Goal: Information Seeking & Learning: Learn about a topic

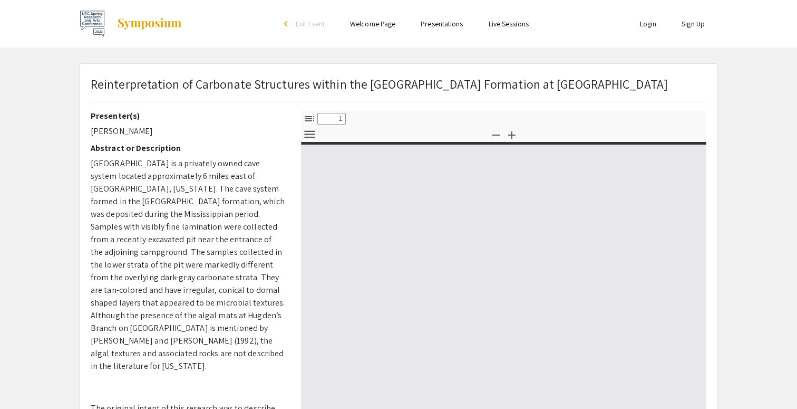
select select "custom"
type input "0"
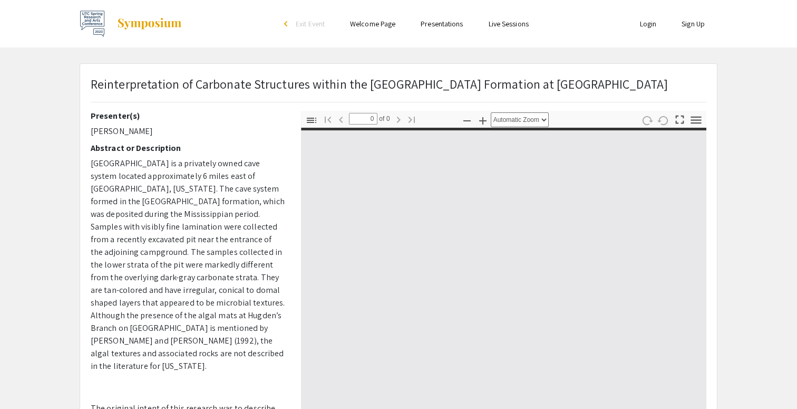
select select "custom"
type input "1"
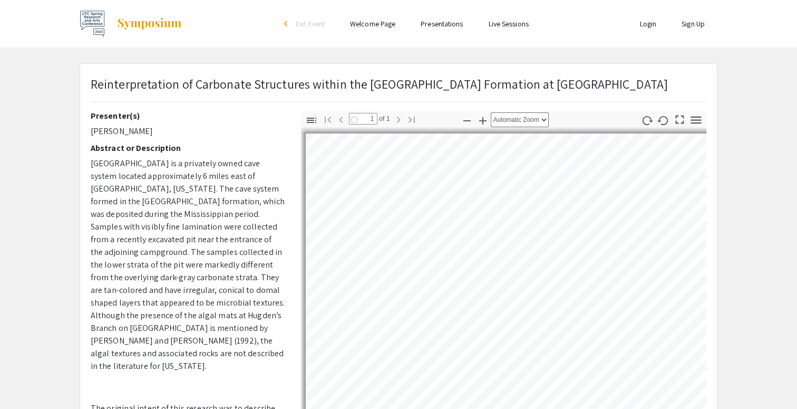
select select "auto"
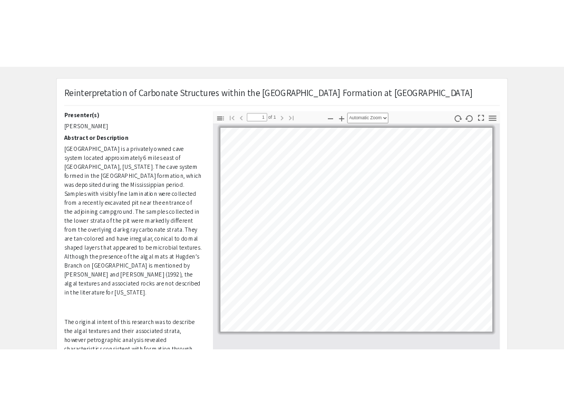
scroll to position [35, 0]
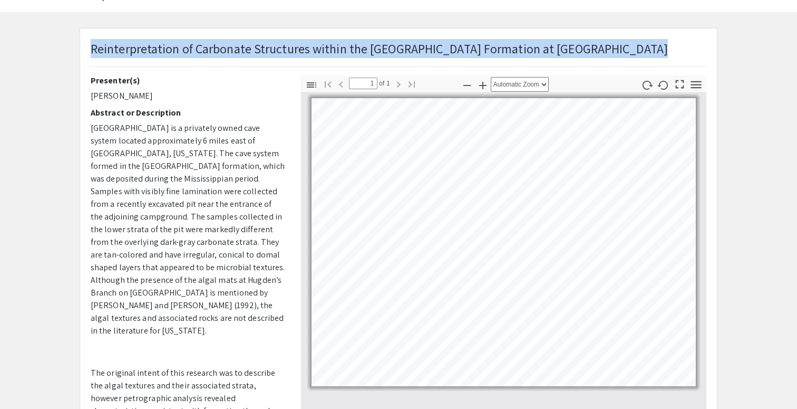
drag, startPoint x: 91, startPoint y: 47, endPoint x: 238, endPoint y: 34, distance: 147.7
click at [353, 18] on div "Skip navigation arrow_back_ios Exit Event Welcome Page Presentations Live Sessi…" at bounding box center [398, 271] width 797 height 612
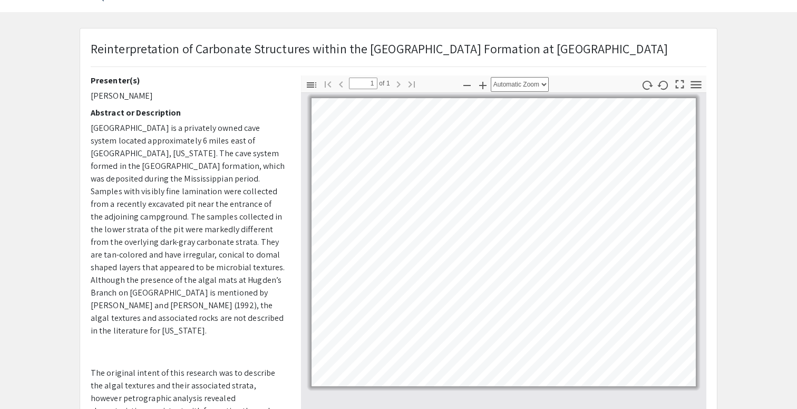
click at [210, 125] on span "[GEOGRAPHIC_DATA] is a privately owned cave system located approximately 6 mile…" at bounding box center [188, 229] width 194 height 214
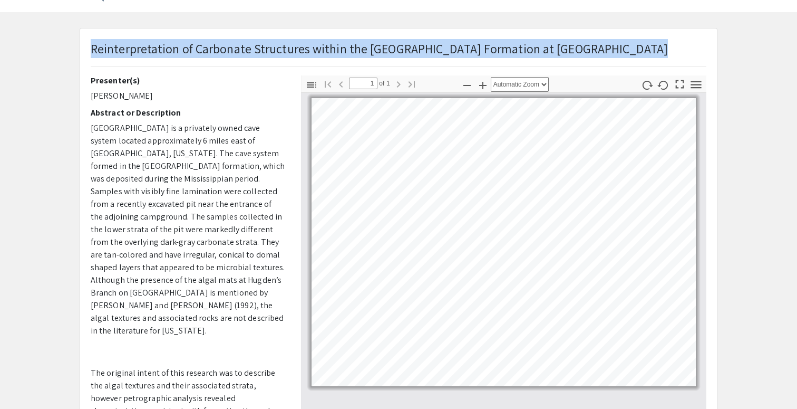
drag, startPoint x: 91, startPoint y: 50, endPoint x: 645, endPoint y: 51, distance: 554.2
click at [645, 51] on div "Reinterpretation of Carbonate Structures within the [GEOGRAPHIC_DATA] Formation…" at bounding box center [399, 57] width 632 height 36
copy p "Reinterpretation of Carbonate Structures within the [GEOGRAPHIC_DATA] Formation…"
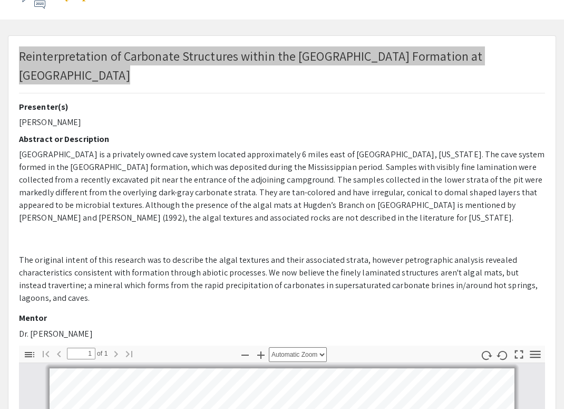
scroll to position [32, 0]
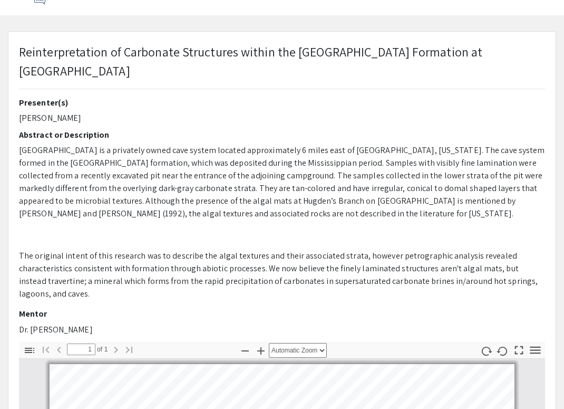
click at [22, 102] on h2 "Presenter(s)" at bounding box center [282, 103] width 526 height 10
drag, startPoint x: 18, startPoint y: 103, endPoint x: 128, endPoint y: 331, distance: 253.5
click at [128, 331] on div "Presenter(s) Samuel Thompson Abstract or Description Raccoon Mountain Caverns i…" at bounding box center [282, 220] width 542 height 244
copy div "Presenter(s) Samuel Thompson Abstract or Description Raccoon Mountain Caverns i…"
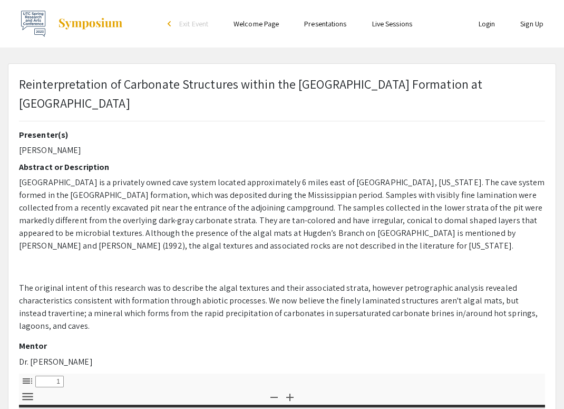
select select "custom"
type input "0"
select select "custom"
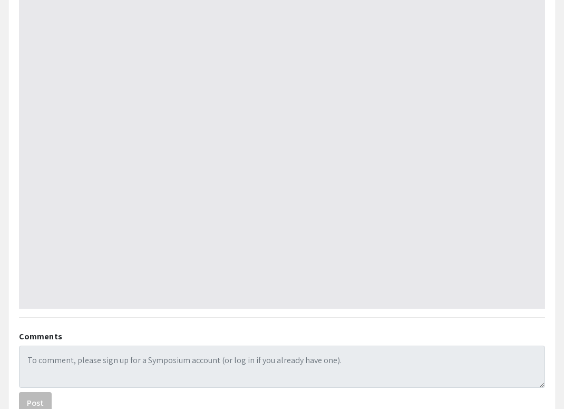
type input "1"
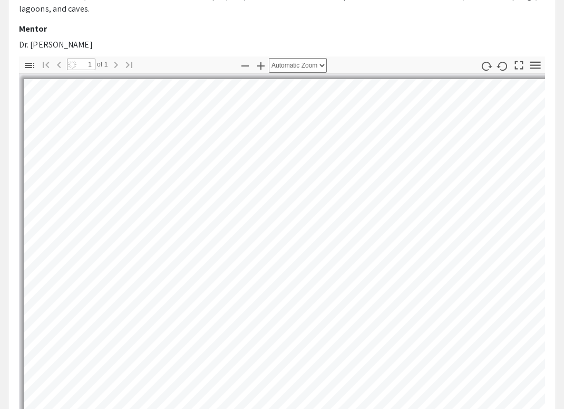
scroll to position [316, 0]
select select "auto"
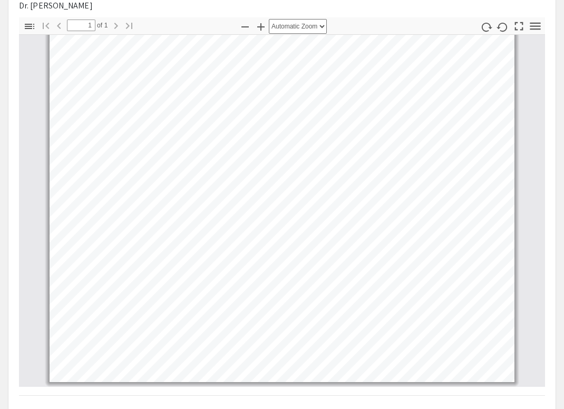
scroll to position [0, 0]
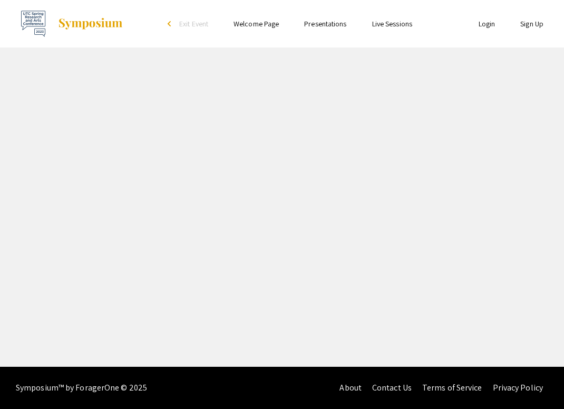
select select "custom"
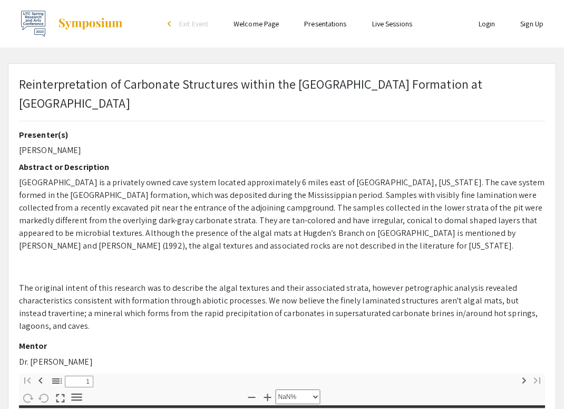
type input "0"
select select "custom"
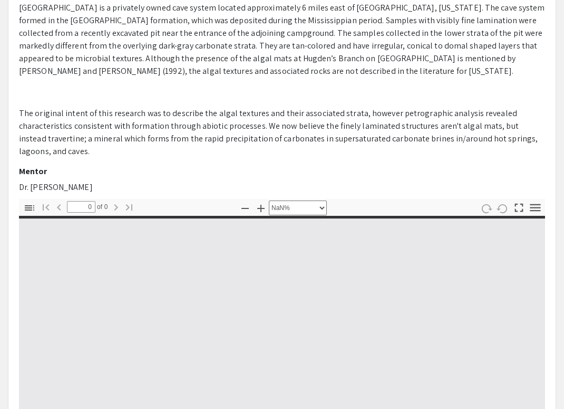
scroll to position [304, 0]
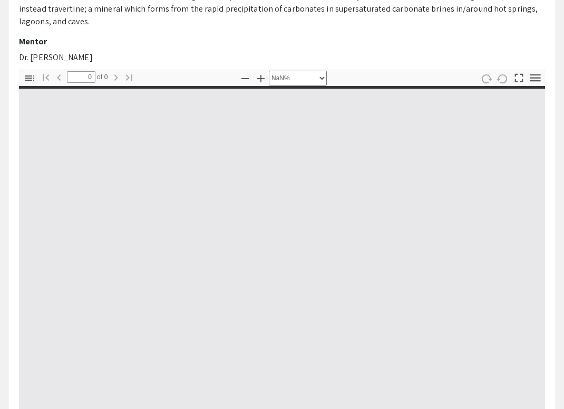
type input "1"
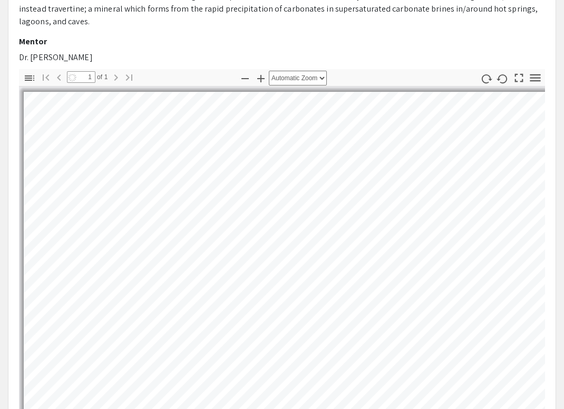
select select "auto"
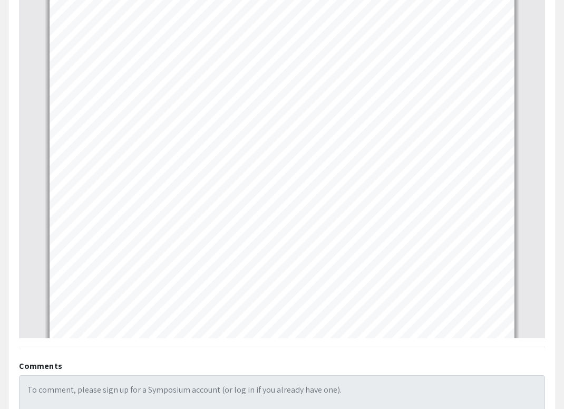
scroll to position [7, 0]
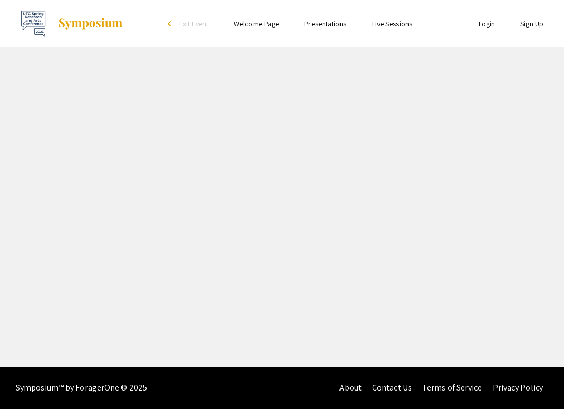
select select "custom"
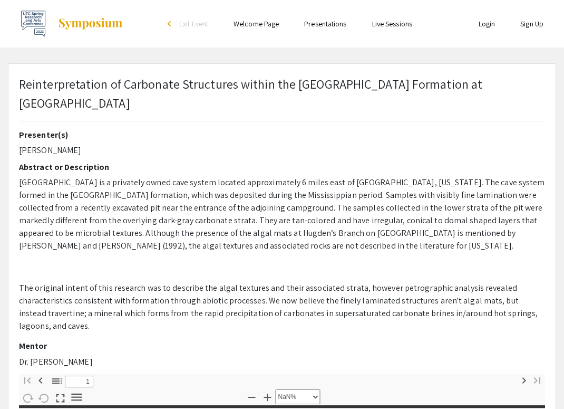
type input "0"
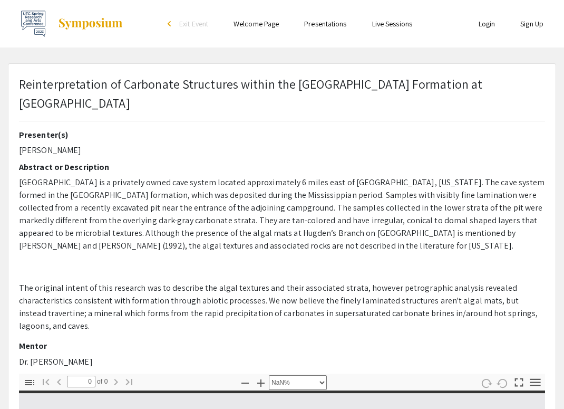
select select "auto"
type input "1"
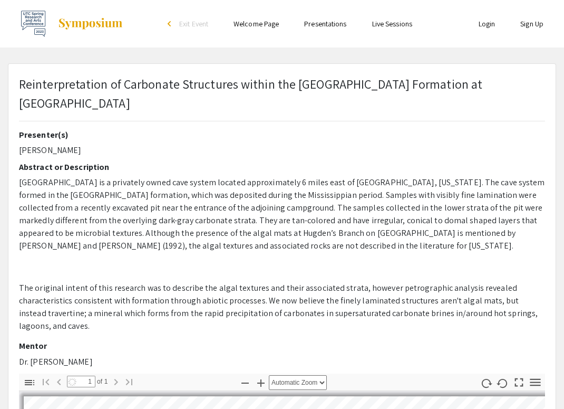
select select "auto"
